Goal: Navigation & Orientation: Find specific page/section

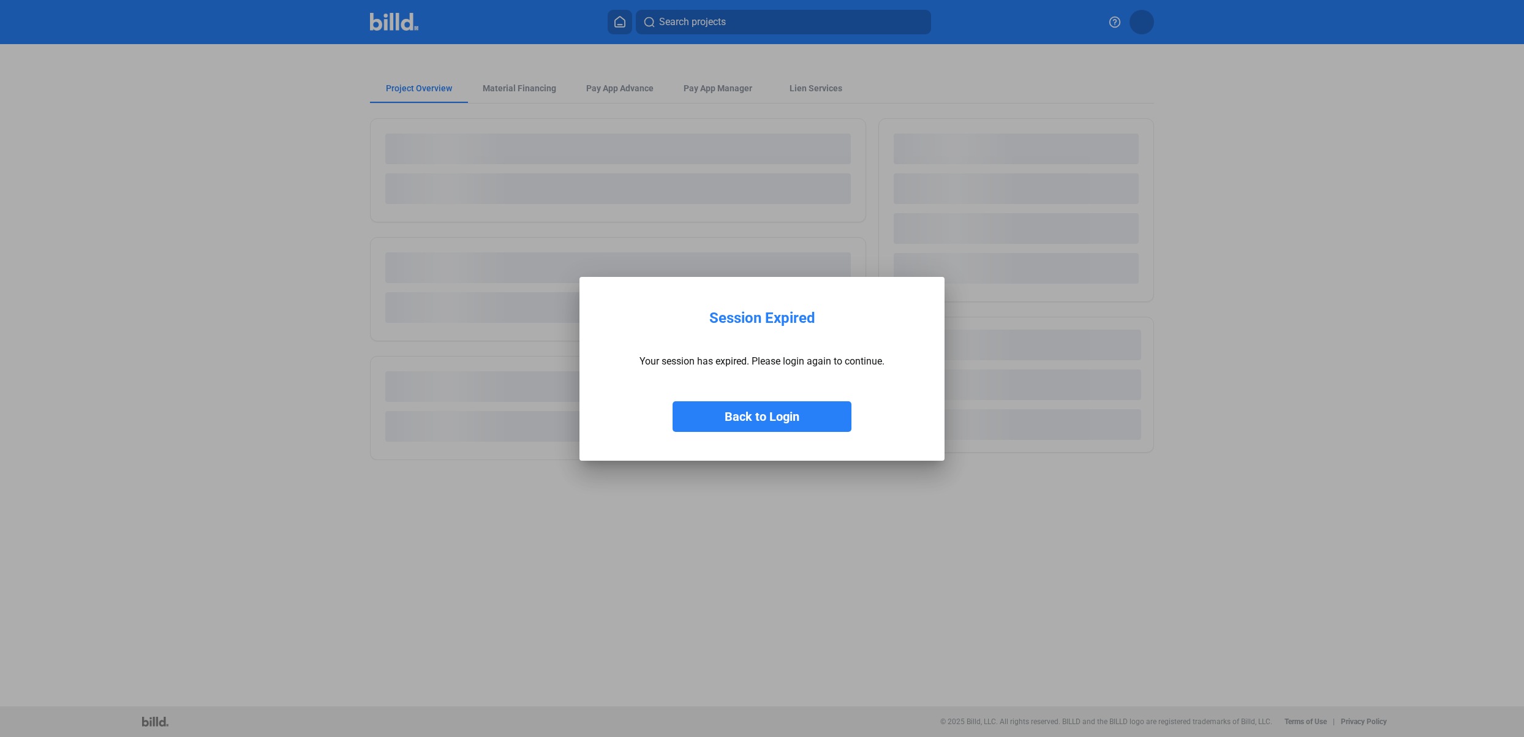
drag, startPoint x: 787, startPoint y: 418, endPoint x: 774, endPoint y: 398, distance: 23.5
click at [787, 418] on button "Back to Login" at bounding box center [762, 416] width 179 height 31
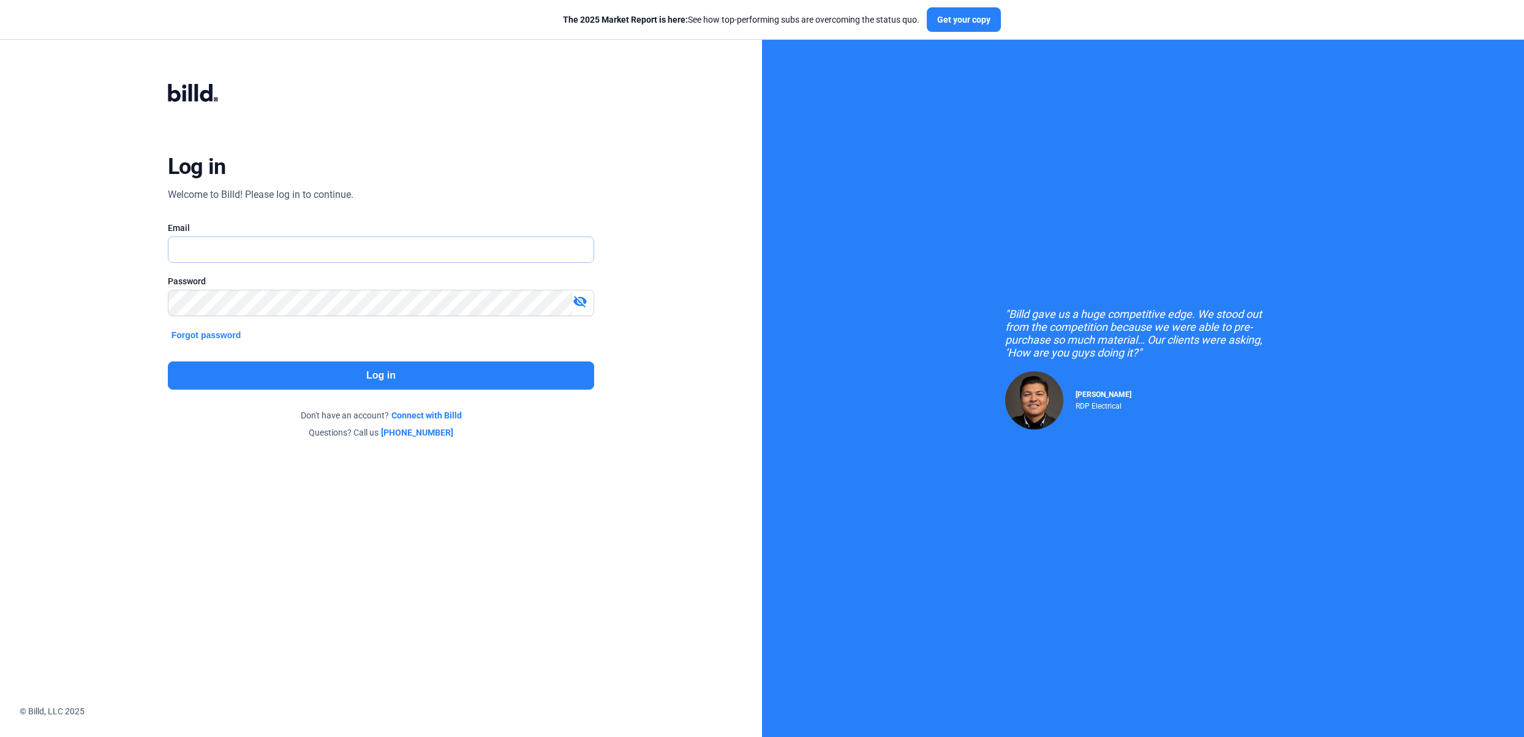
type input "[EMAIL_ADDRESS][DOMAIN_NAME]"
click at [514, 379] on button "Log in" at bounding box center [381, 375] width 427 height 28
